Goal: Transaction & Acquisition: Obtain resource

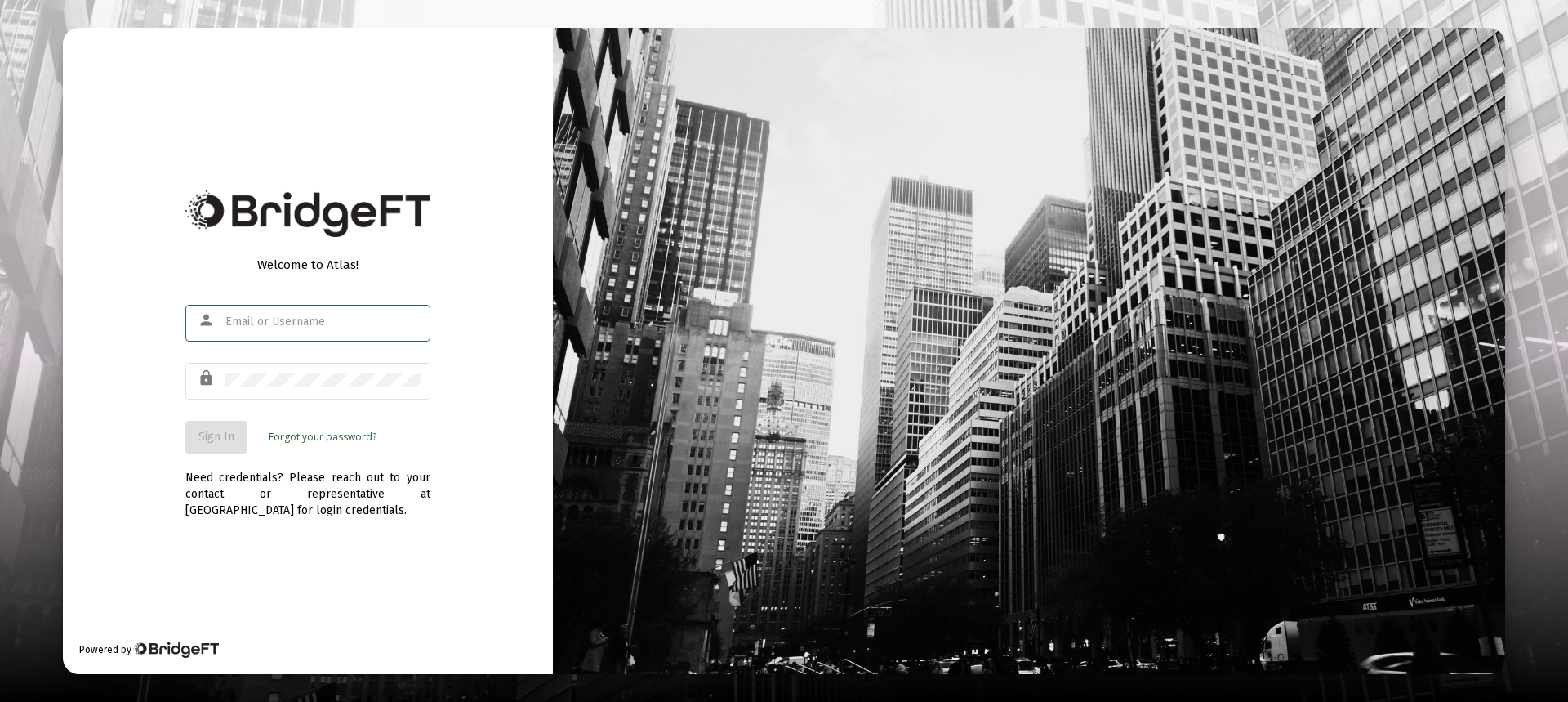
click at [323, 324] on input "text" at bounding box center [323, 321] width 196 height 13
type input "[PERSON_NAME][EMAIL_ADDRESS][DOMAIN_NAME]"
click at [228, 436] on span "Sign In" at bounding box center [217, 436] width 36 height 14
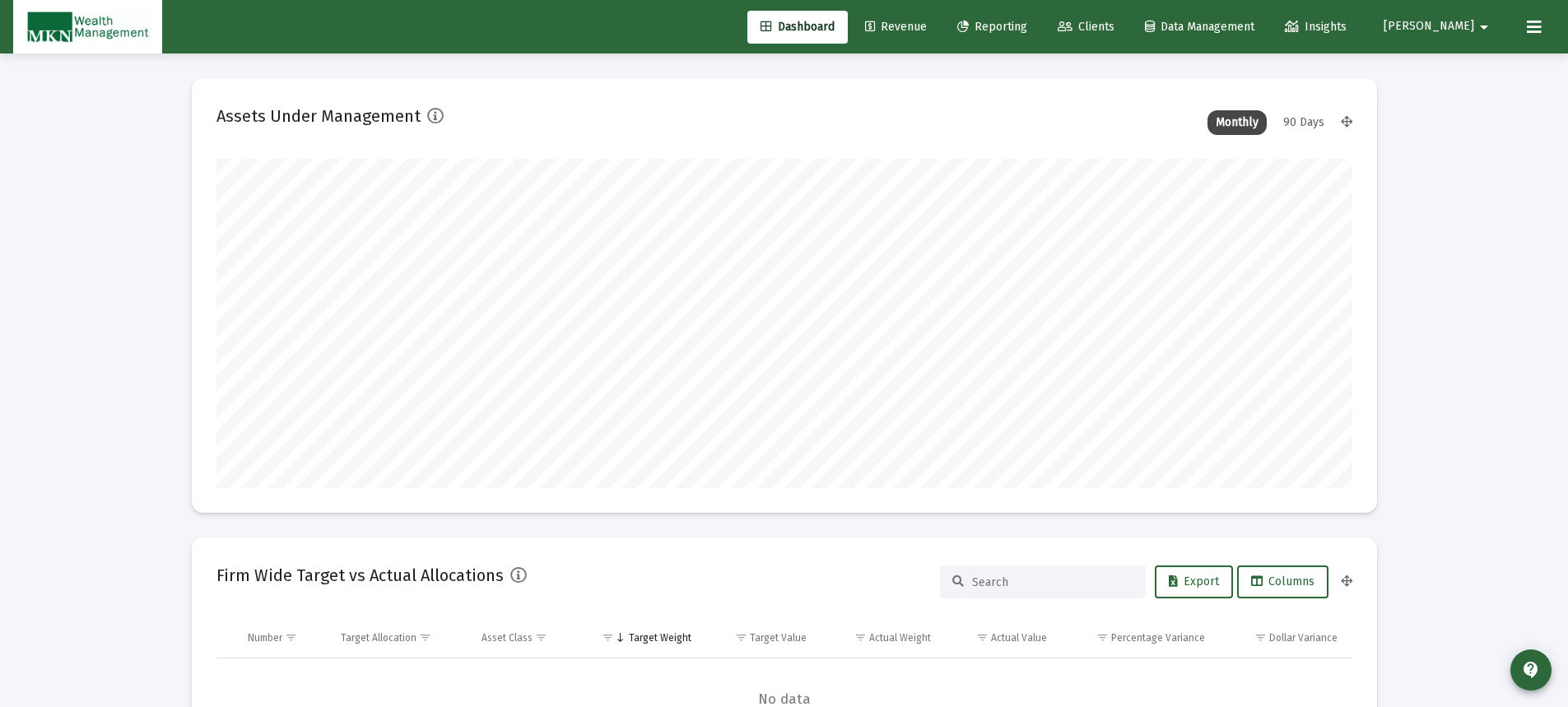
type input "[DATE]"
click at [1027, 30] on span "Reporting" at bounding box center [992, 26] width 70 height 14
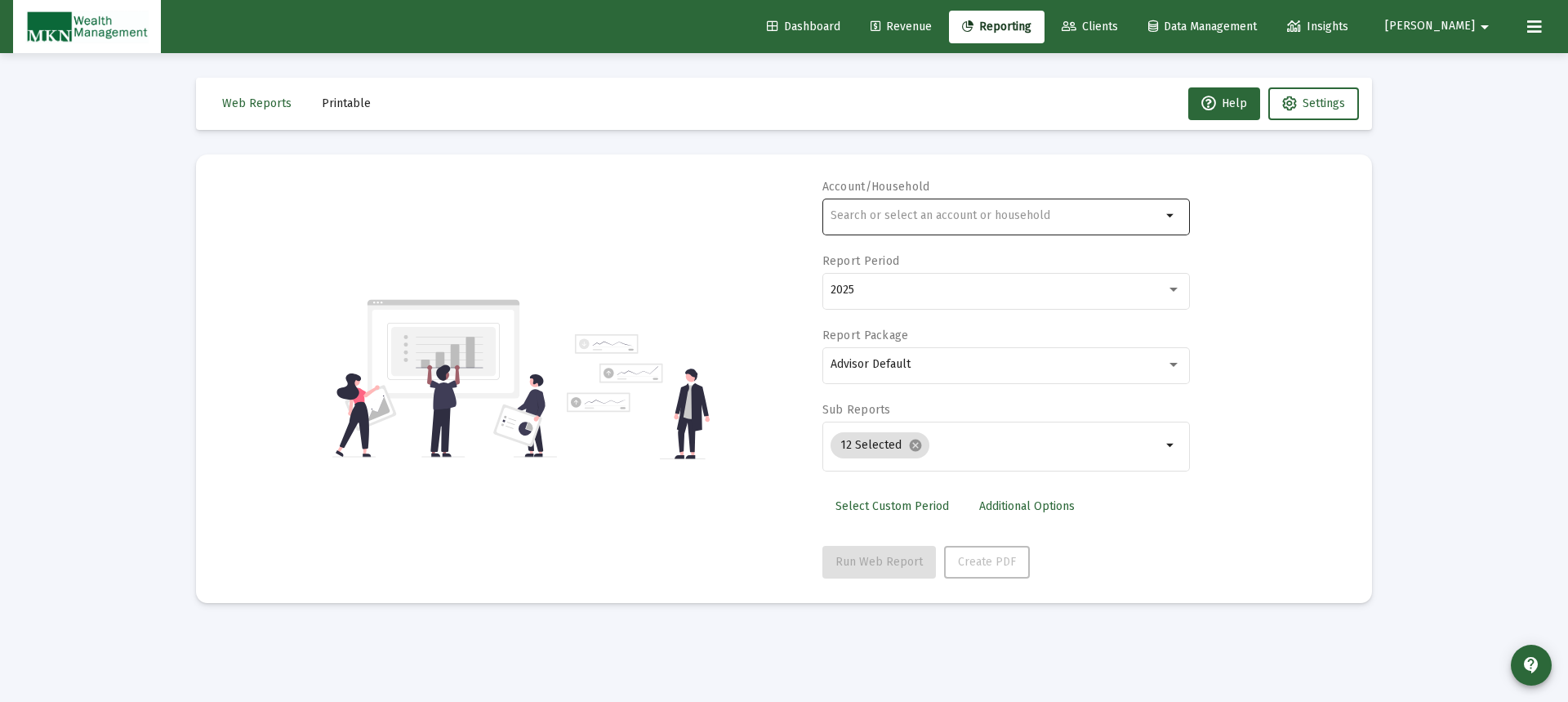
drag, startPoint x: 1052, startPoint y: 192, endPoint x: 1057, endPoint y: 199, distance: 8.6
click at [1057, 199] on div "Account/Household arrow_drop_down" at bounding box center [1006, 216] width 367 height 74
click at [1048, 227] on div at bounding box center [996, 215] width 331 height 40
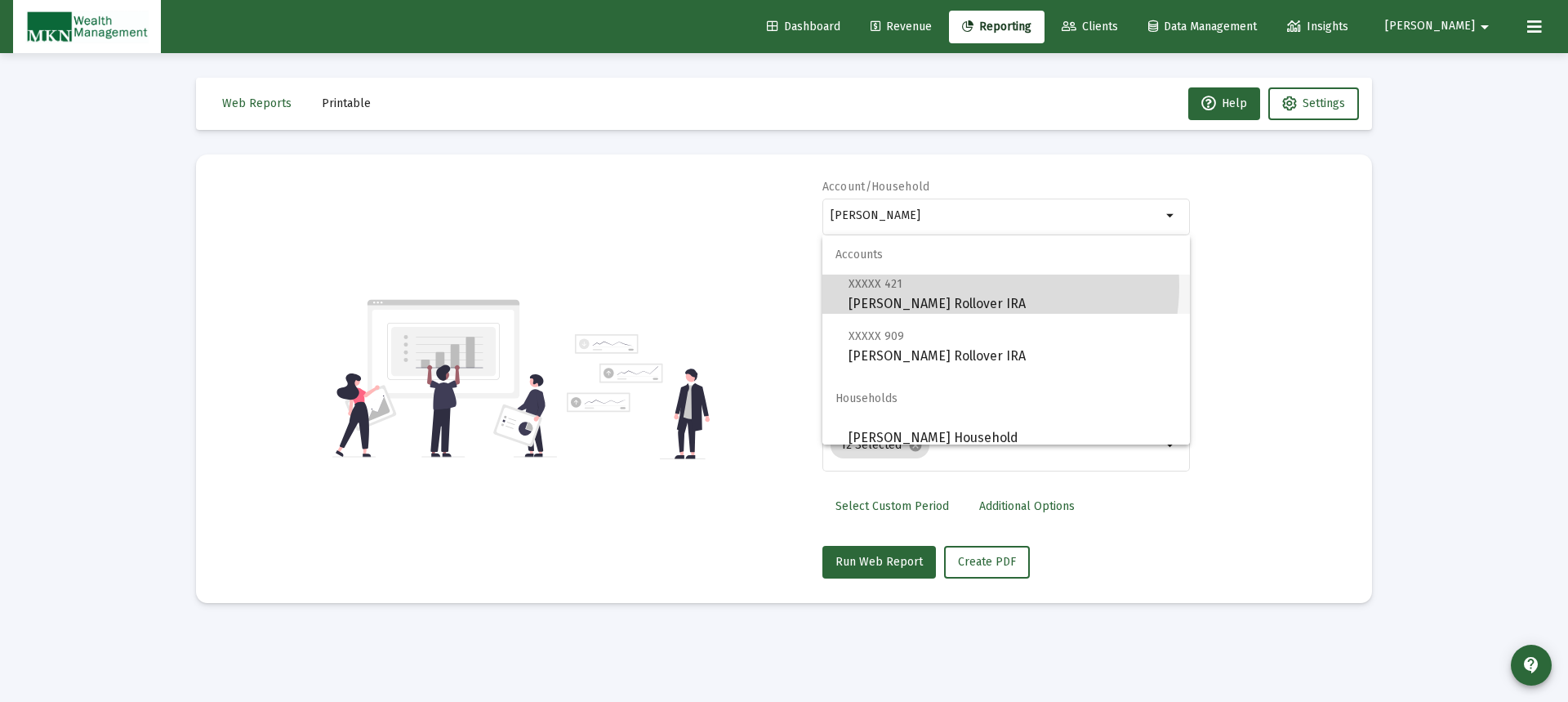
click at [976, 286] on span "XXXXX 421 [PERSON_NAME] Rollover IRA" at bounding box center [1013, 293] width 328 height 40
type input "[PERSON_NAME] Rollover IRA"
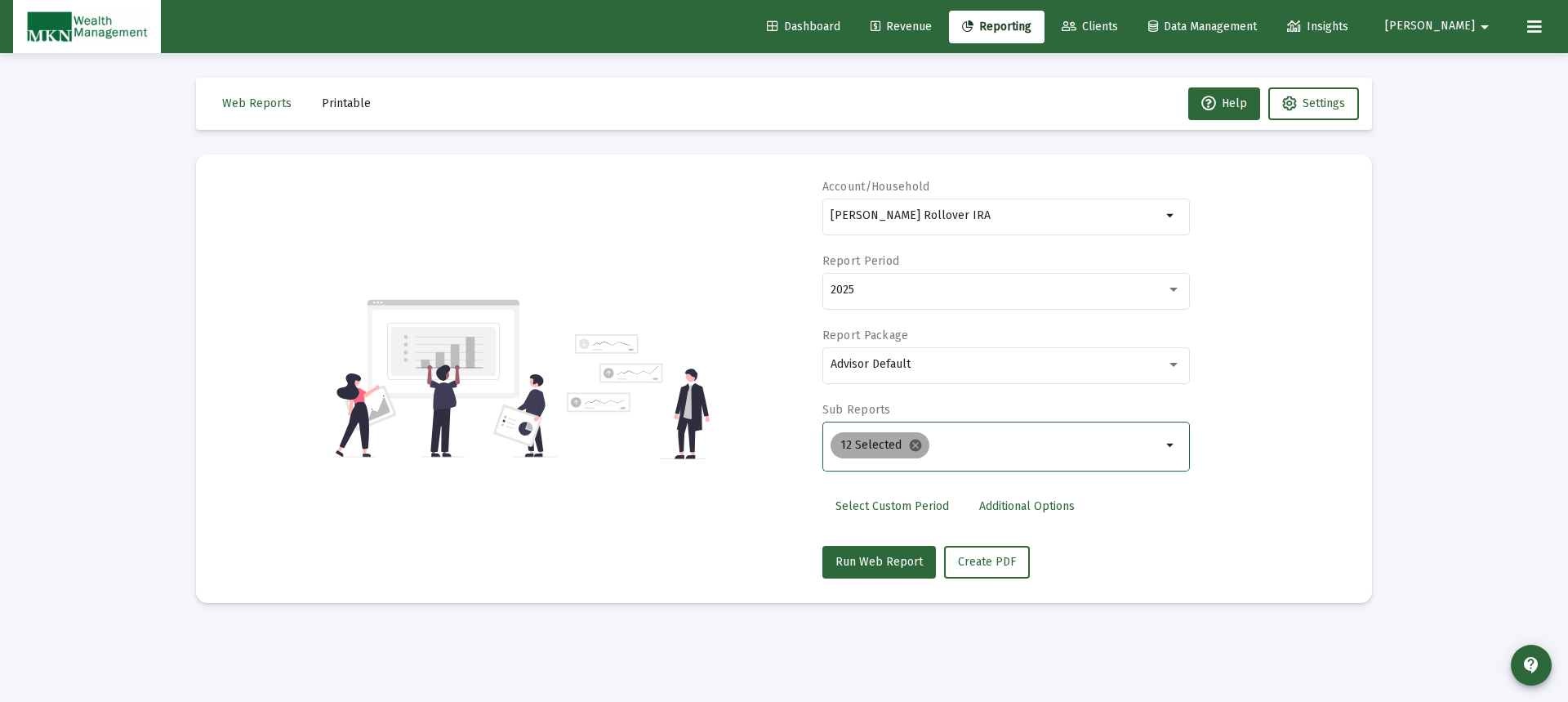
click at [912, 444] on mat-icon "cancel" at bounding box center [916, 445] width 14 height 14
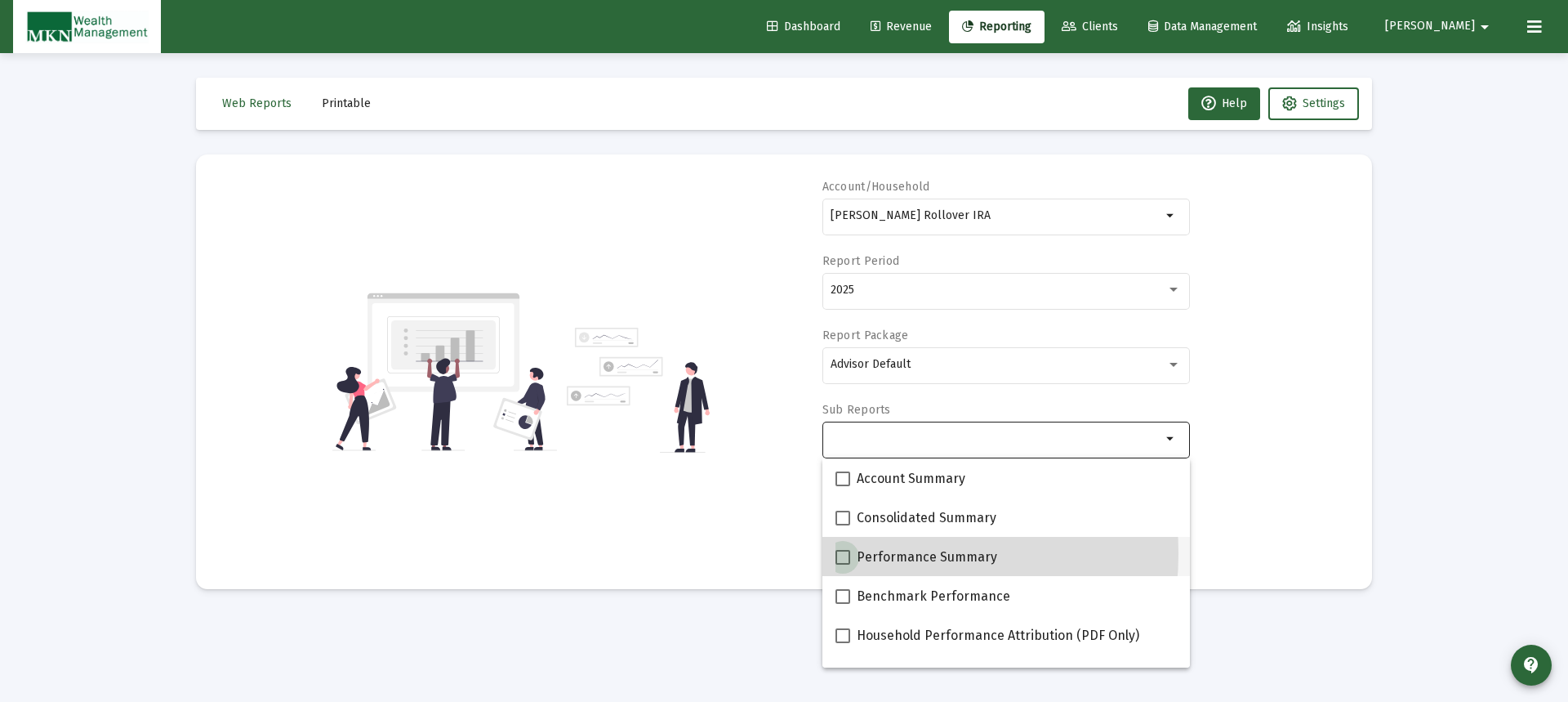
click at [848, 553] on span at bounding box center [843, 557] width 14 height 14
click at [843, 565] on input "Performance Summary" at bounding box center [842, 565] width 1 height 1
checkbox input "true"
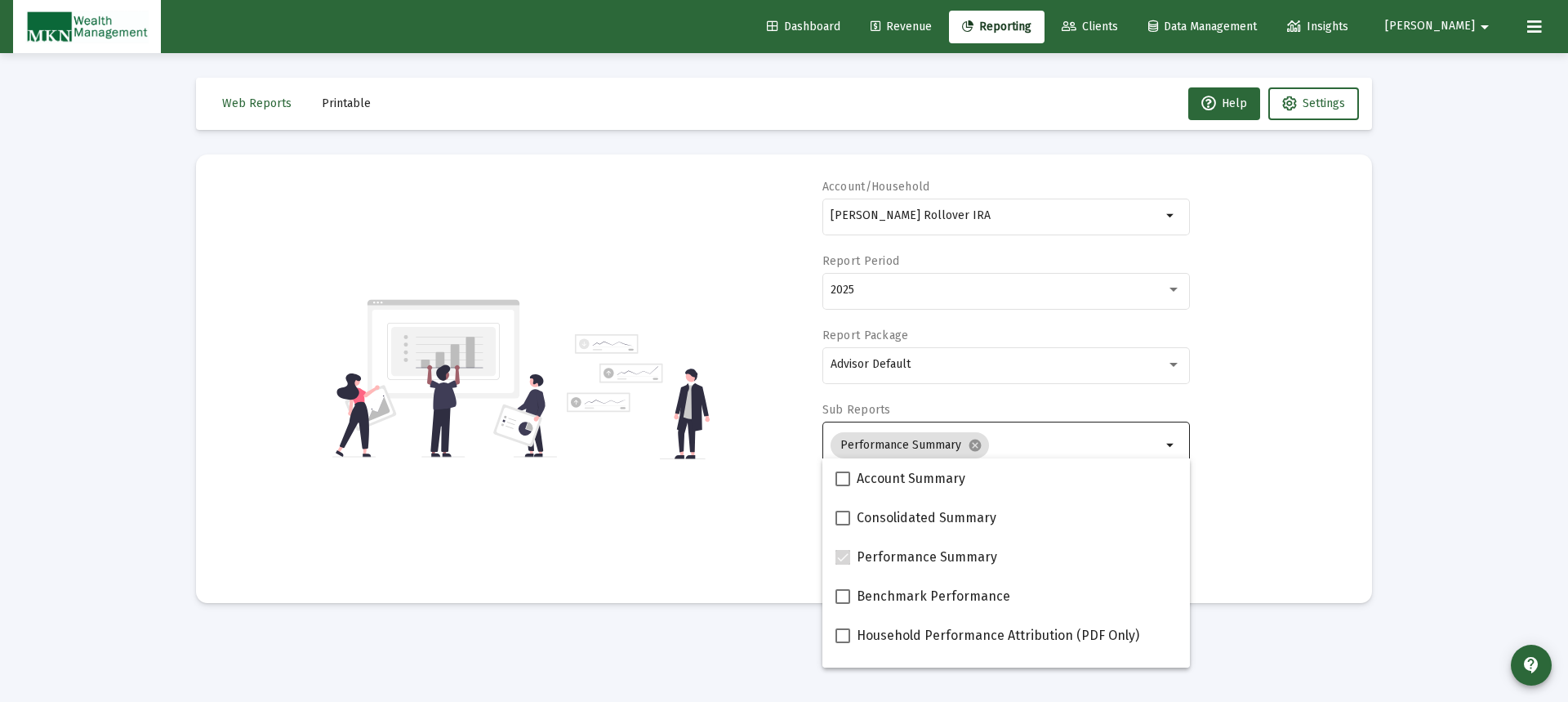
click at [1250, 502] on div "Account/Household [PERSON_NAME] Rollover IRA arrow_drop_down Report Period 2025…" at bounding box center [783, 378] width 1127 height 400
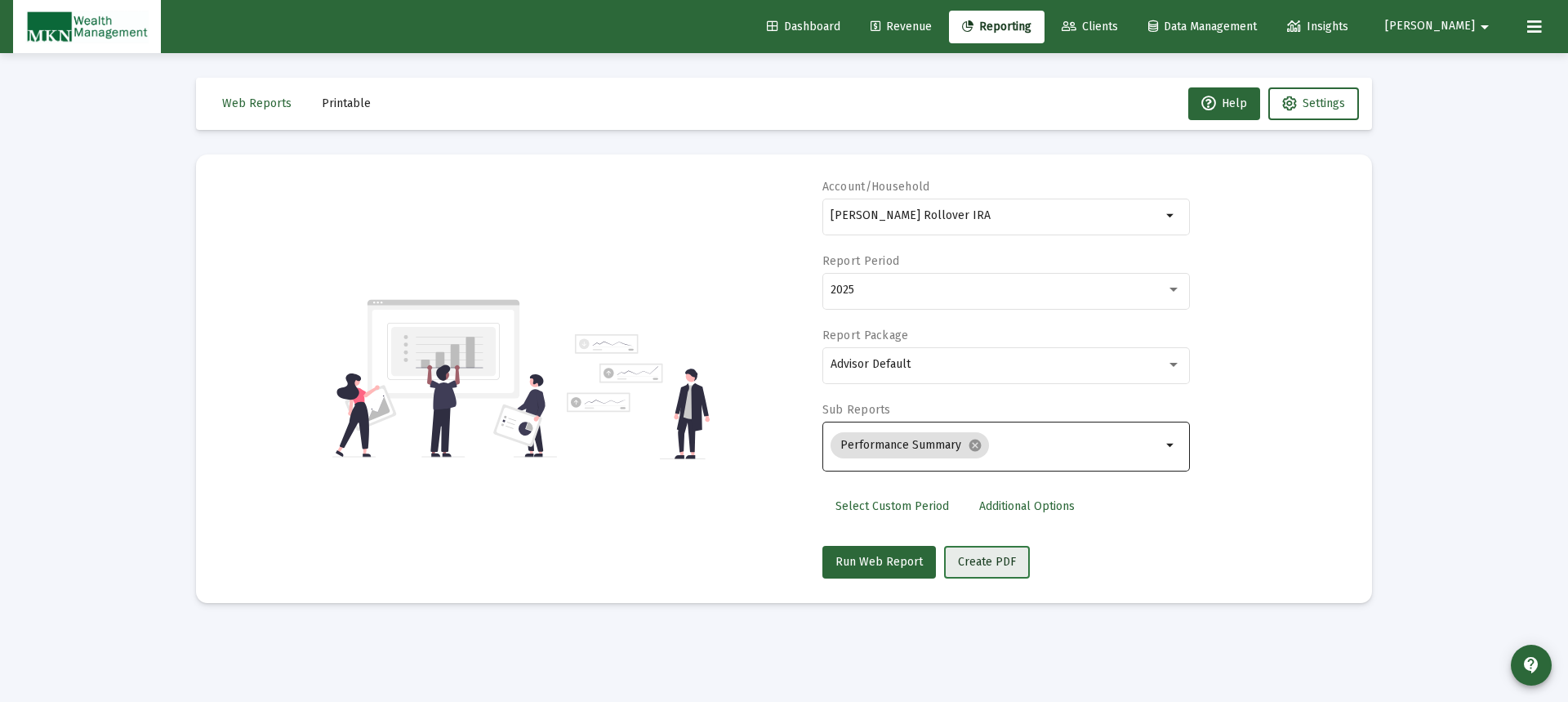
click at [998, 557] on span "Create PDF" at bounding box center [987, 561] width 58 height 14
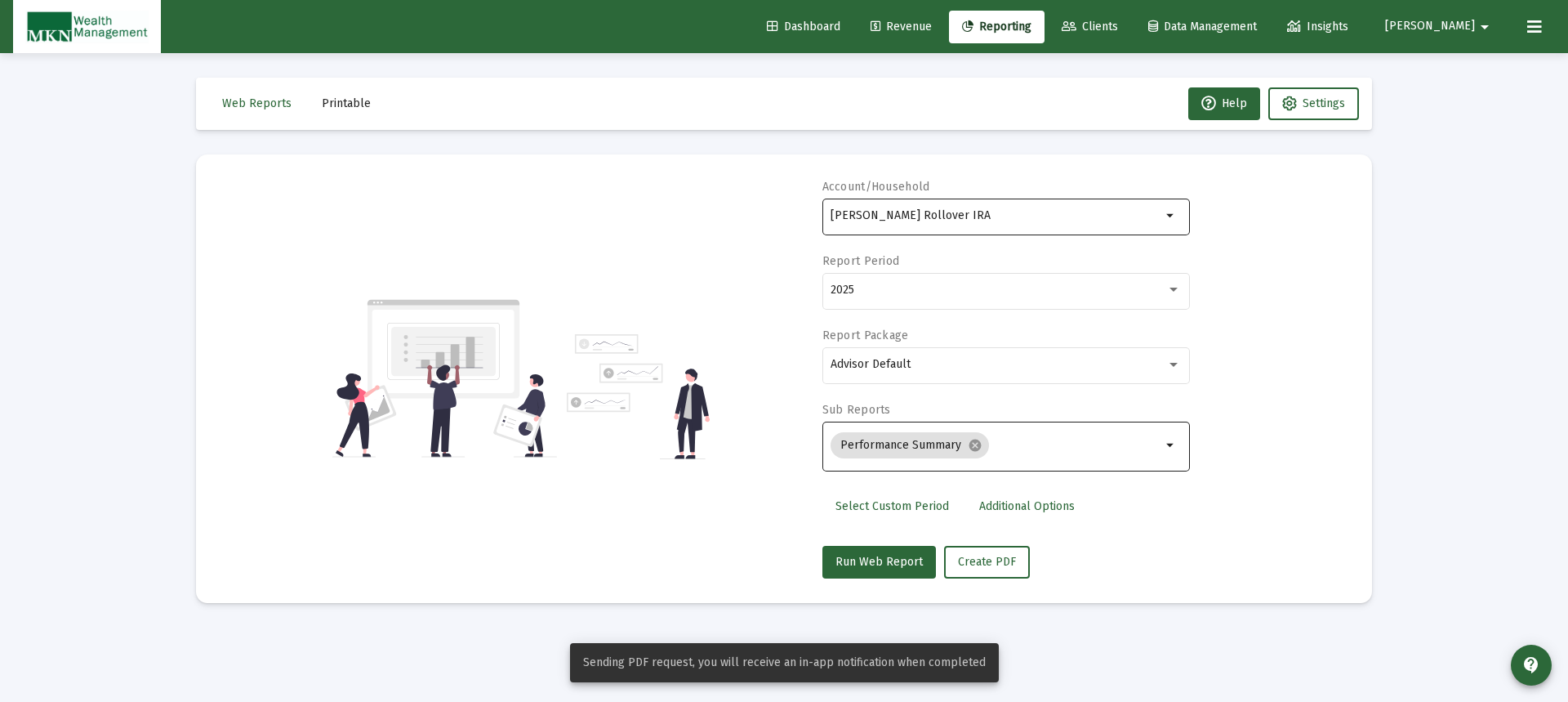
click at [1047, 205] on div "[PERSON_NAME] Rollover IRA" at bounding box center [996, 215] width 331 height 40
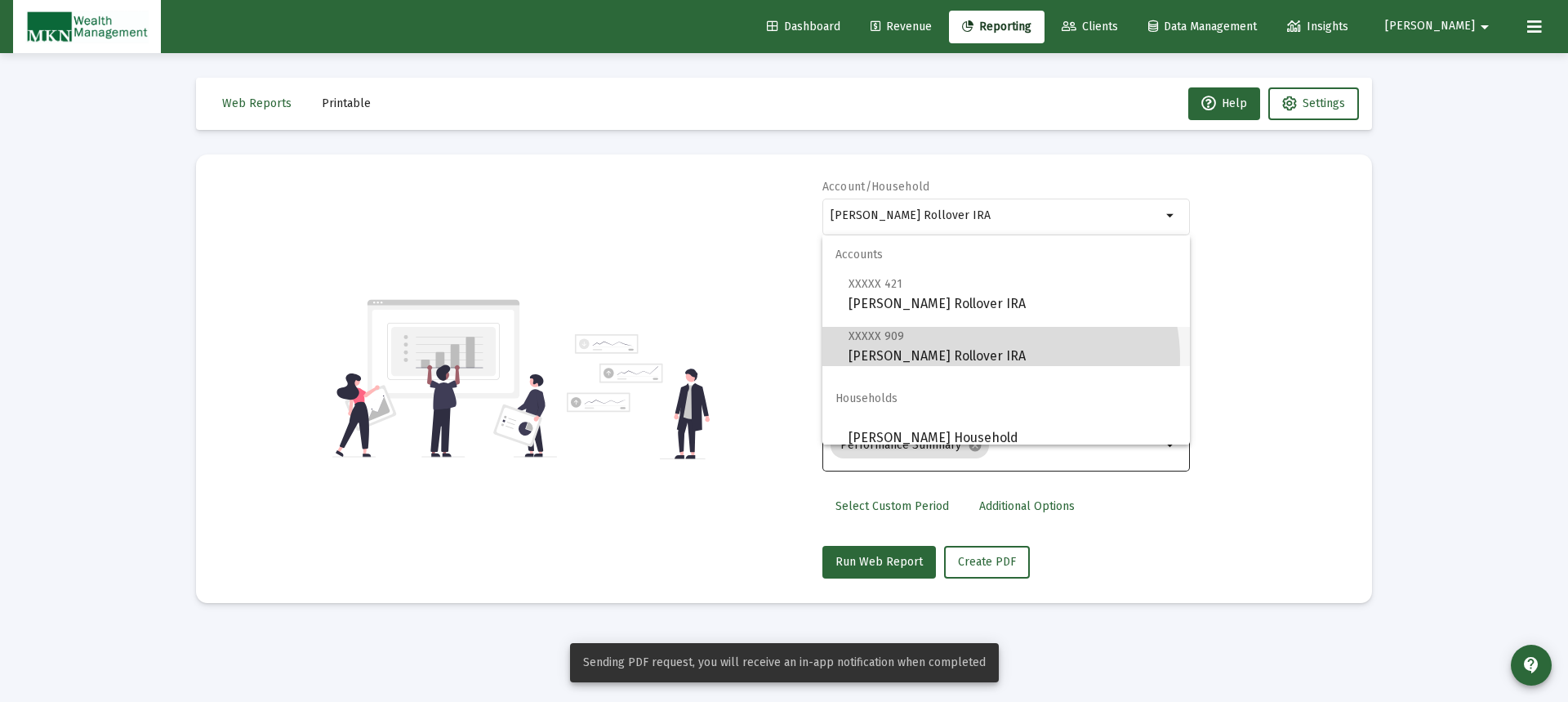
click at [995, 358] on span "XXXXX 909 [PERSON_NAME] Rollover IRA" at bounding box center [1013, 346] width 328 height 40
type input "[PERSON_NAME] Rollover IRA"
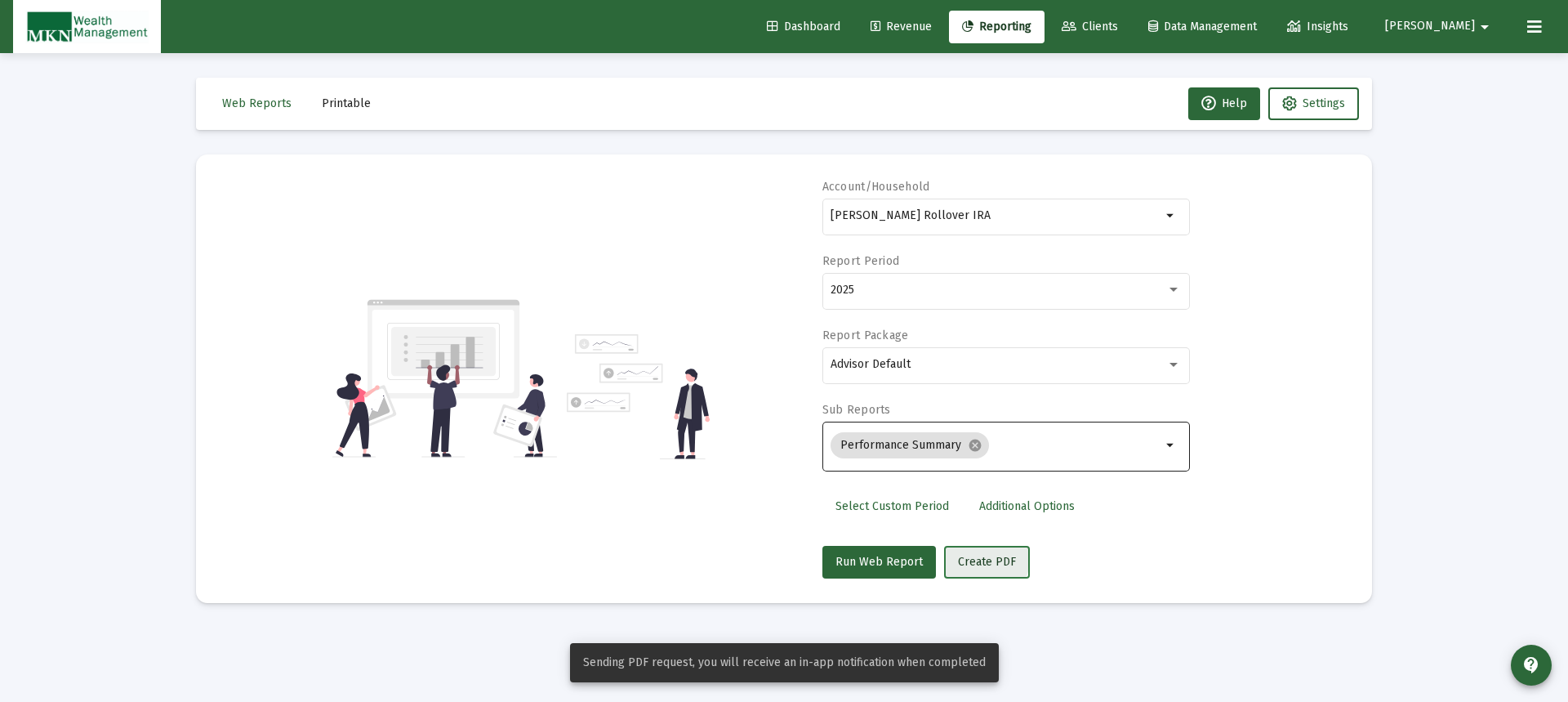
click at [976, 558] on span "Create PDF" at bounding box center [987, 561] width 58 height 14
click at [344, 102] on span "Printable" at bounding box center [346, 103] width 49 height 14
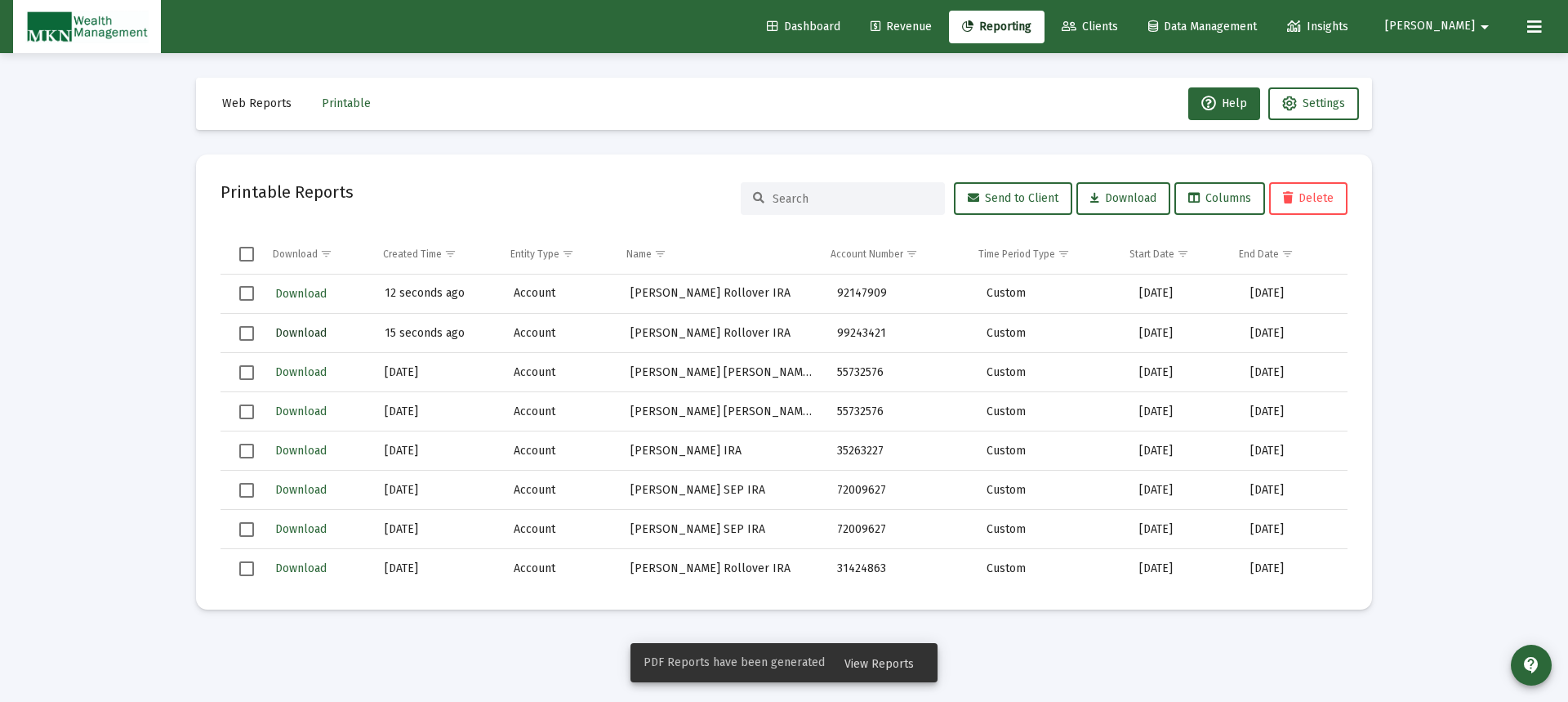
click at [299, 333] on span "Download" at bounding box center [300, 332] width 51 height 14
click at [321, 291] on button "Download" at bounding box center [300, 293] width 55 height 23
